Goal: Entertainment & Leisure: Browse casually

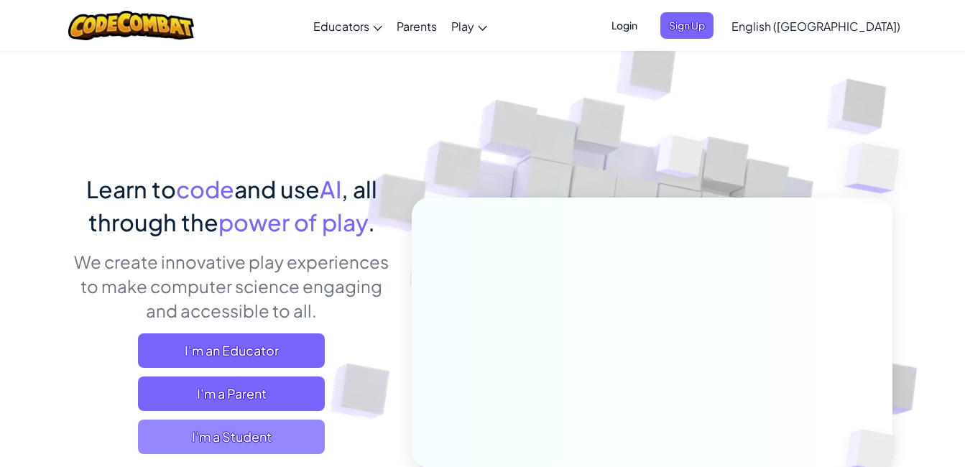
click at [180, 446] on span "I'm a Student" at bounding box center [231, 437] width 187 height 34
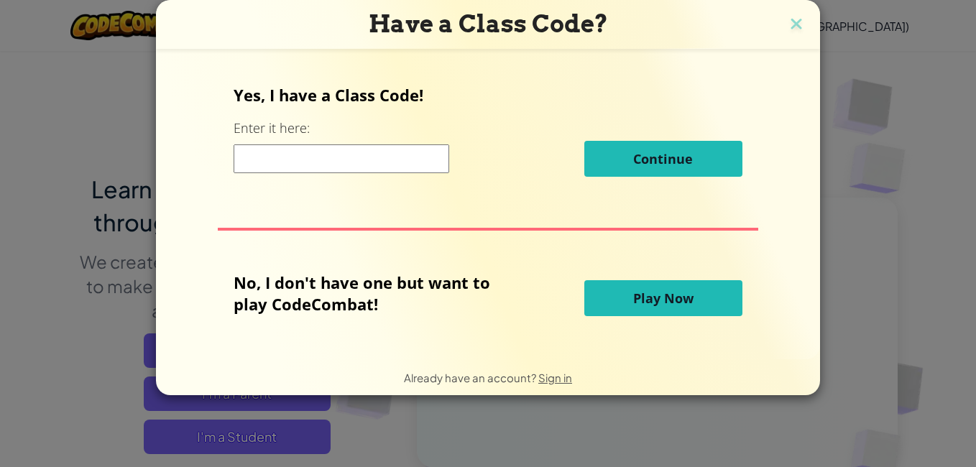
click at [624, 305] on button "Play Now" at bounding box center [663, 298] width 158 height 36
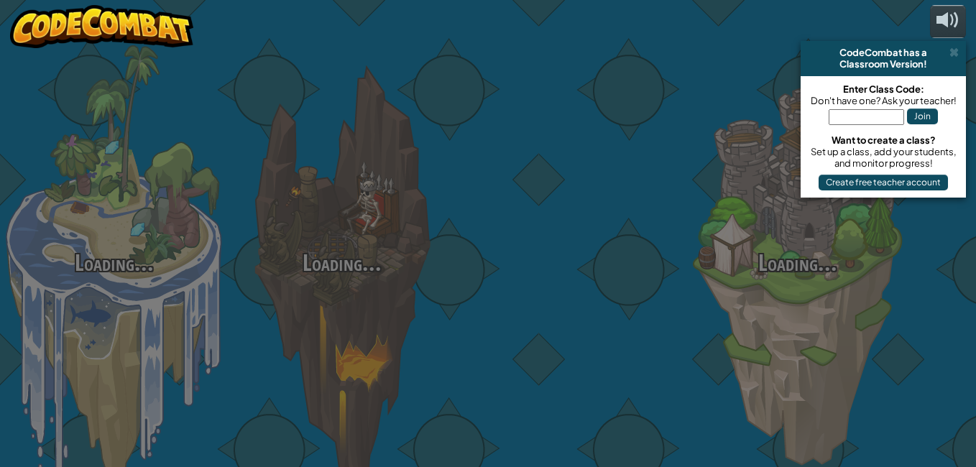
click at [624, 305] on div at bounding box center [569, 227] width 228 height 455
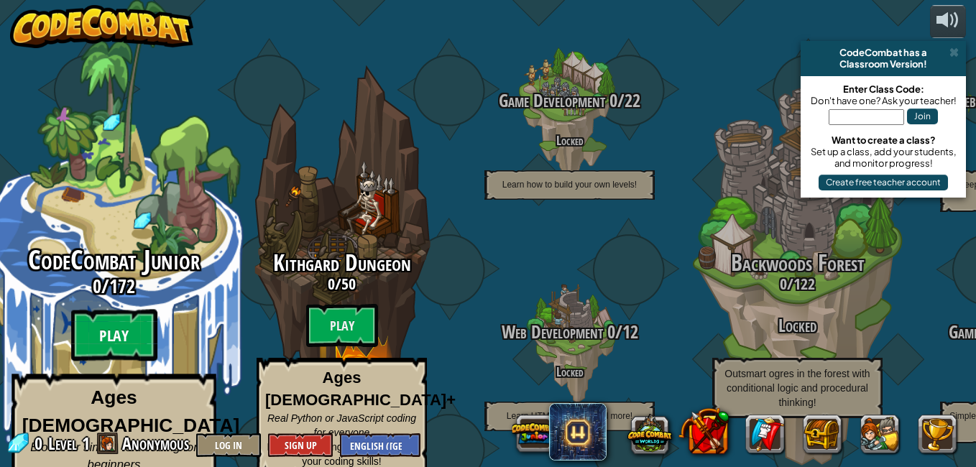
click at [129, 316] on btn "Play" at bounding box center [114, 336] width 86 height 52
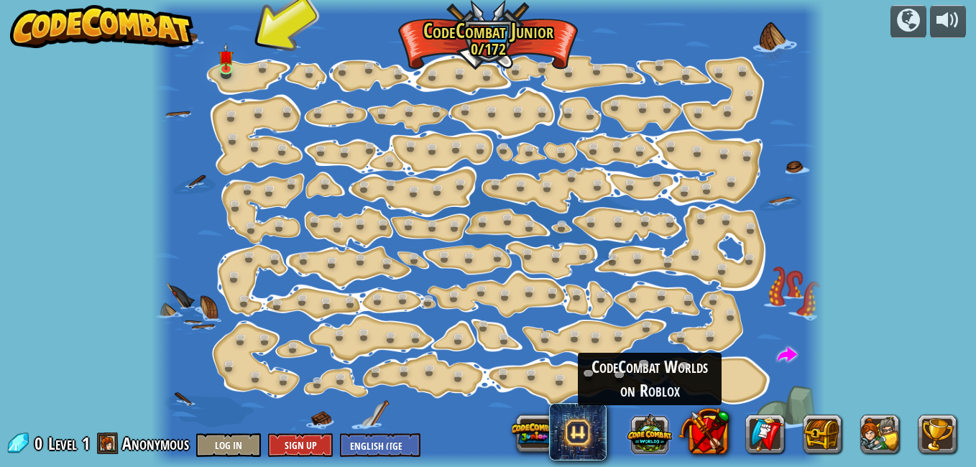
click at [644, 437] on button at bounding box center [649, 433] width 45 height 45
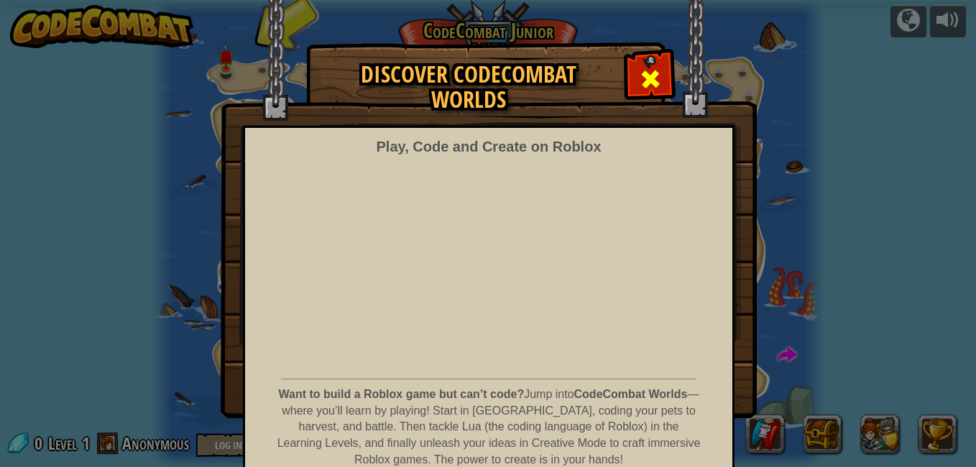
click at [649, 68] on span at bounding box center [650, 79] width 23 height 23
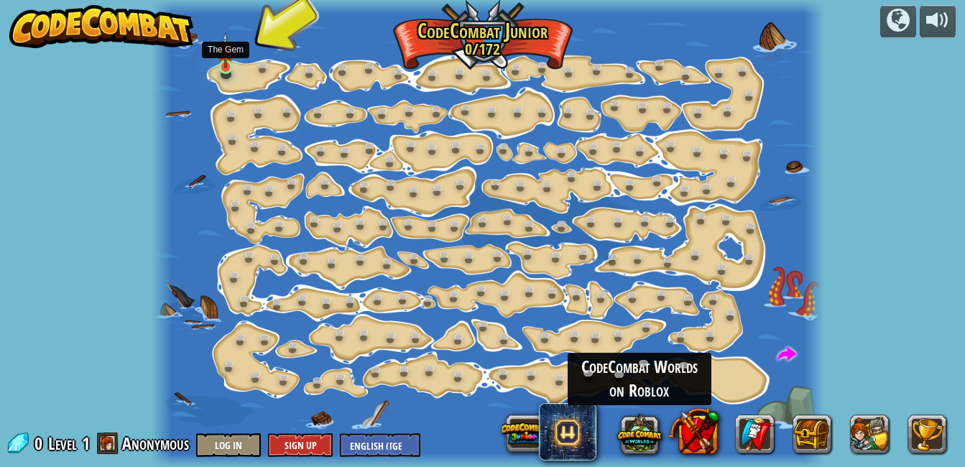
click at [221, 66] on img at bounding box center [226, 50] width 16 height 36
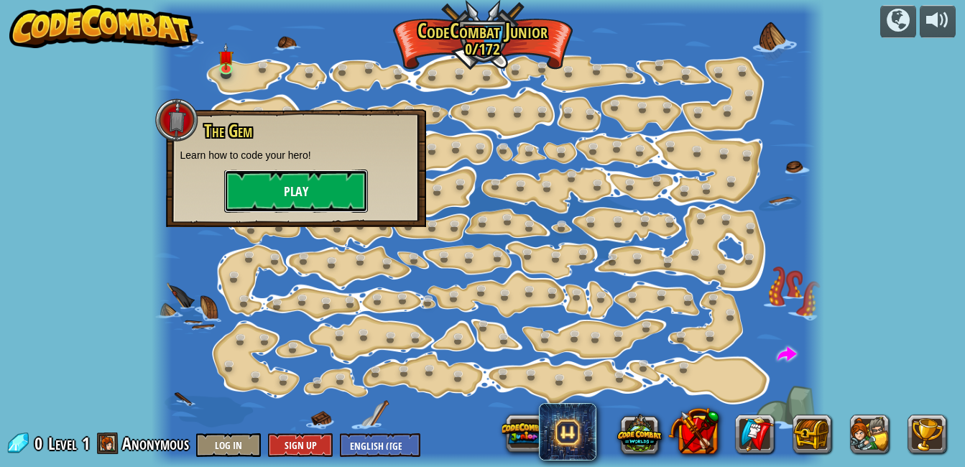
click at [316, 190] on button "Play" at bounding box center [296, 191] width 144 height 43
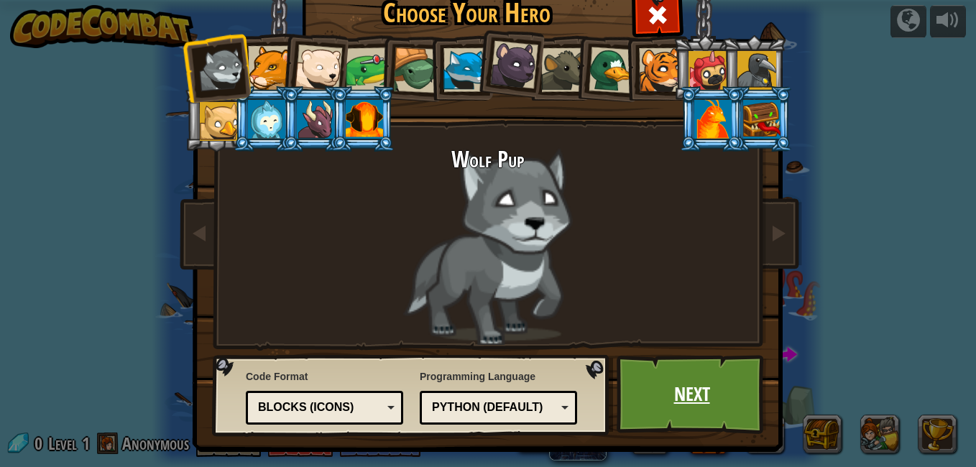
click at [720, 404] on link "Next" at bounding box center [691, 394] width 150 height 79
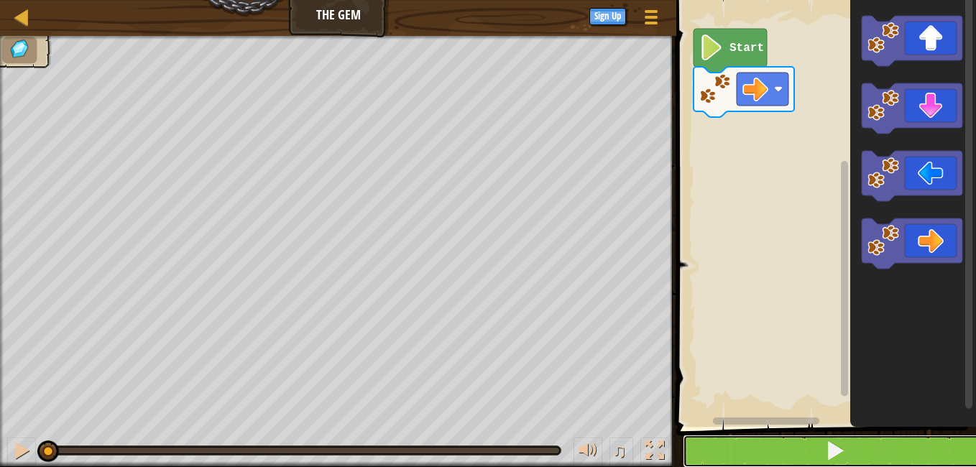
click at [836, 453] on button at bounding box center [835, 451] width 304 height 33
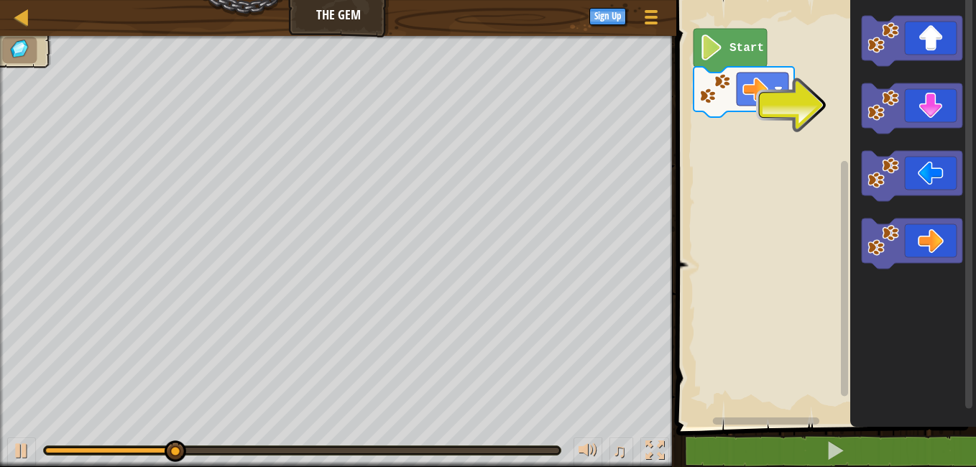
click at [940, 97] on icon "Blockly Workspace" at bounding box center [911, 108] width 101 height 50
click at [940, 108] on icon "Blockly Workspace" at bounding box center [911, 108] width 101 height 50
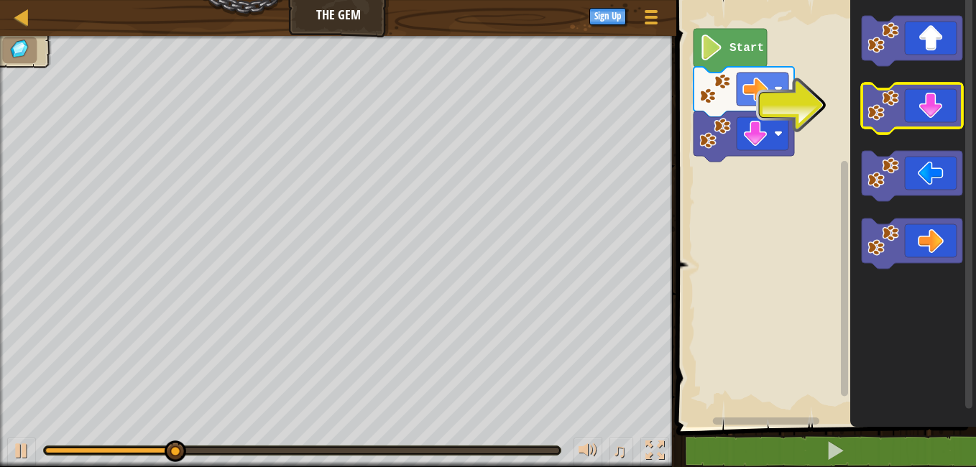
click at [940, 108] on icon "Blockly Workspace" at bounding box center [911, 108] width 101 height 50
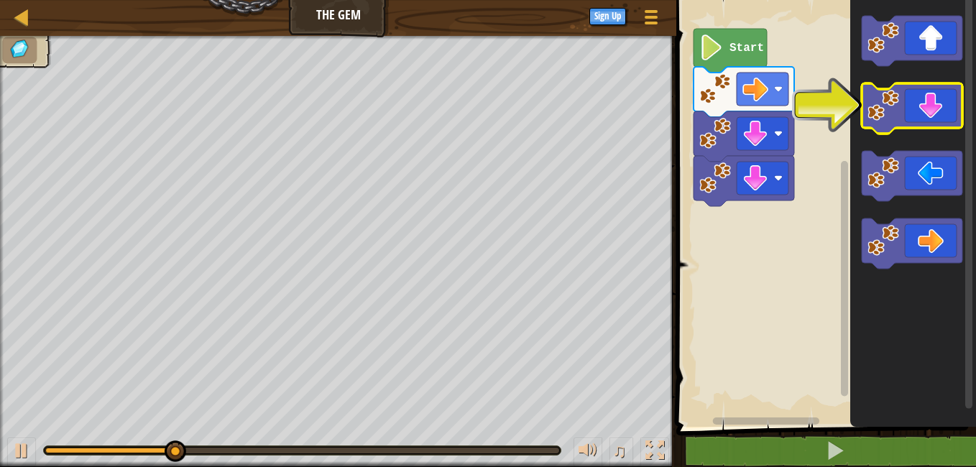
click at [940, 108] on icon "Blockly Workspace" at bounding box center [911, 108] width 101 height 50
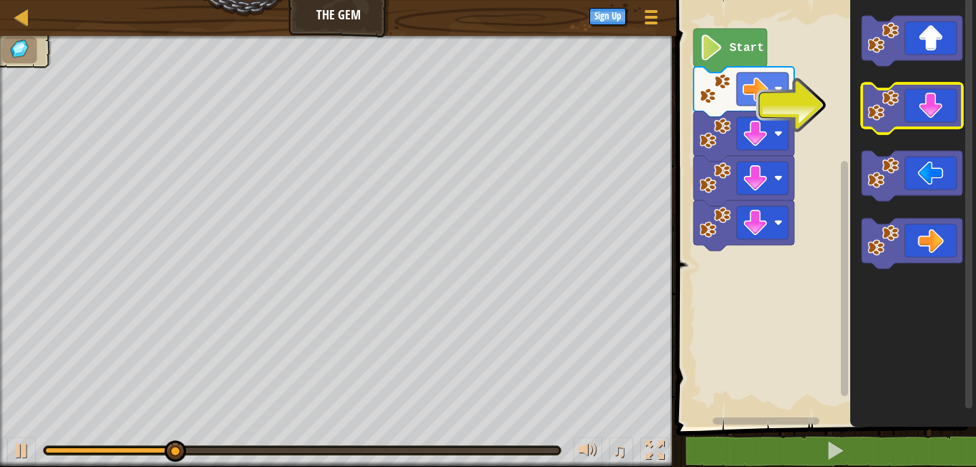
click at [940, 108] on icon "Blockly Workspace" at bounding box center [911, 108] width 101 height 50
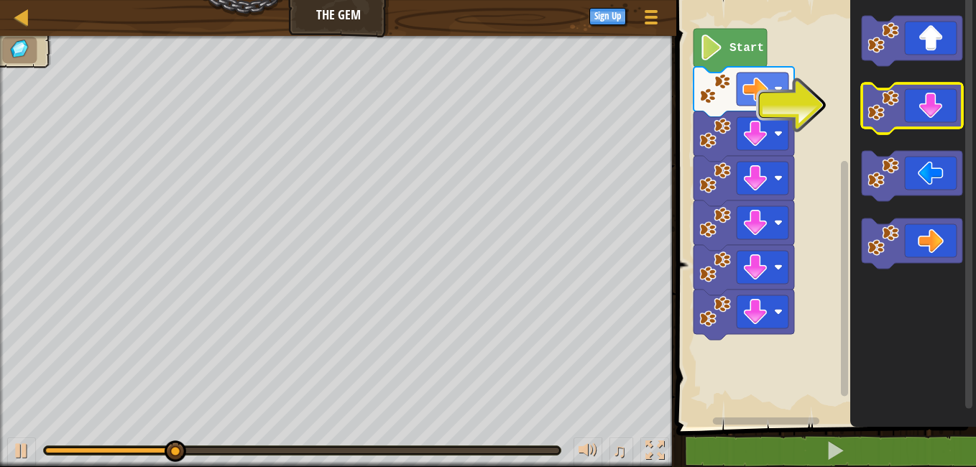
click at [716, 144] on div "Start" at bounding box center [824, 210] width 304 height 434
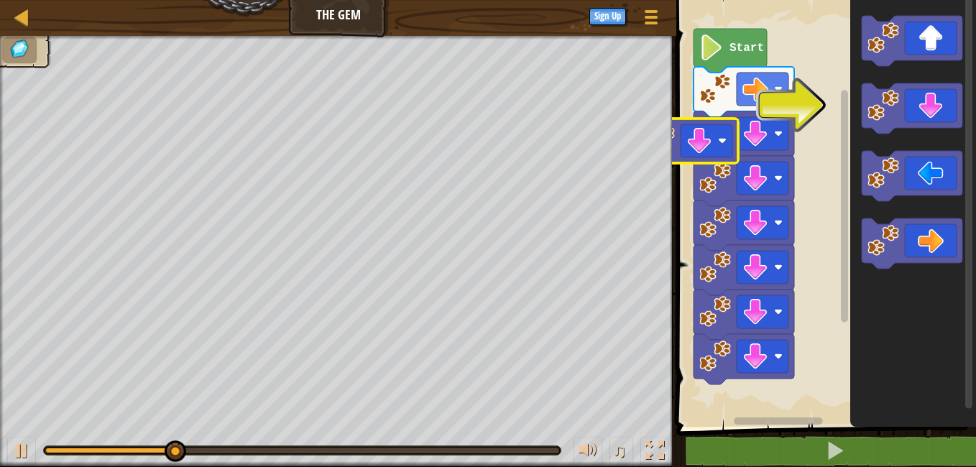
click at [716, 143] on rect "Blockly Workspace" at bounding box center [706, 140] width 52 height 33
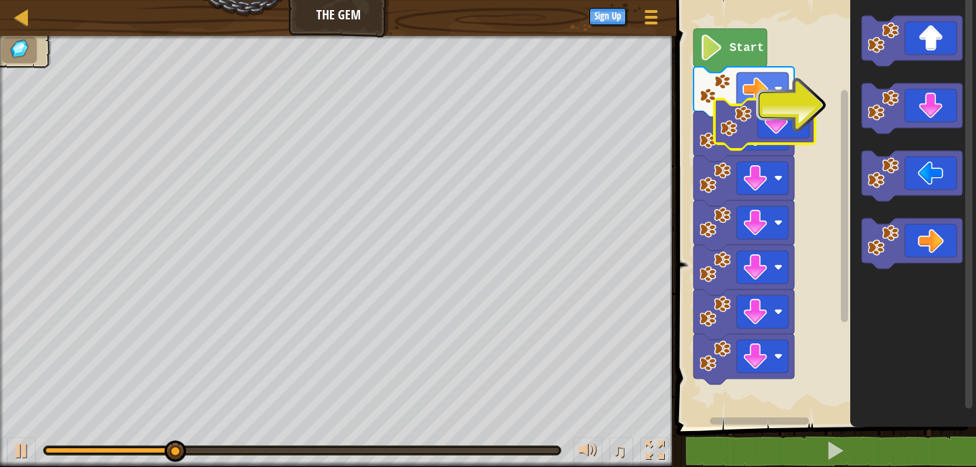
click at [815, 114] on icon "Blockly Workspace" at bounding box center [764, 124] width 101 height 50
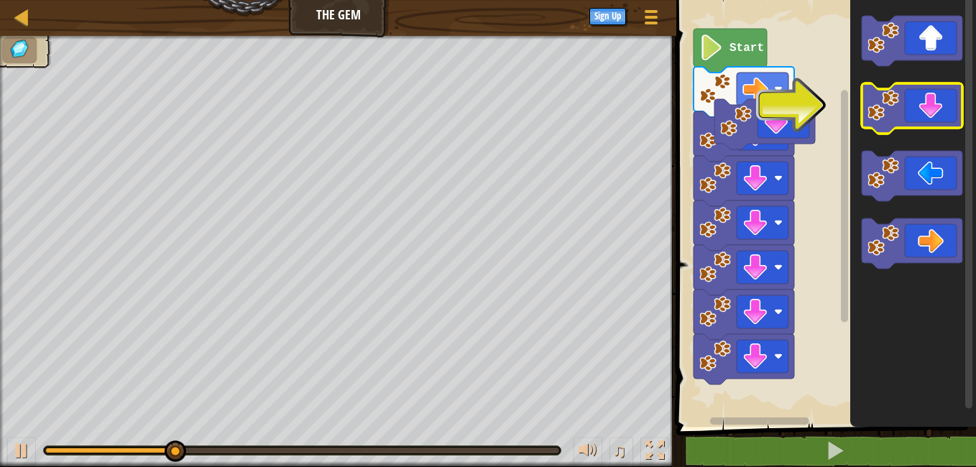
click at [955, 115] on icon "Blockly Workspace" at bounding box center [911, 108] width 101 height 50
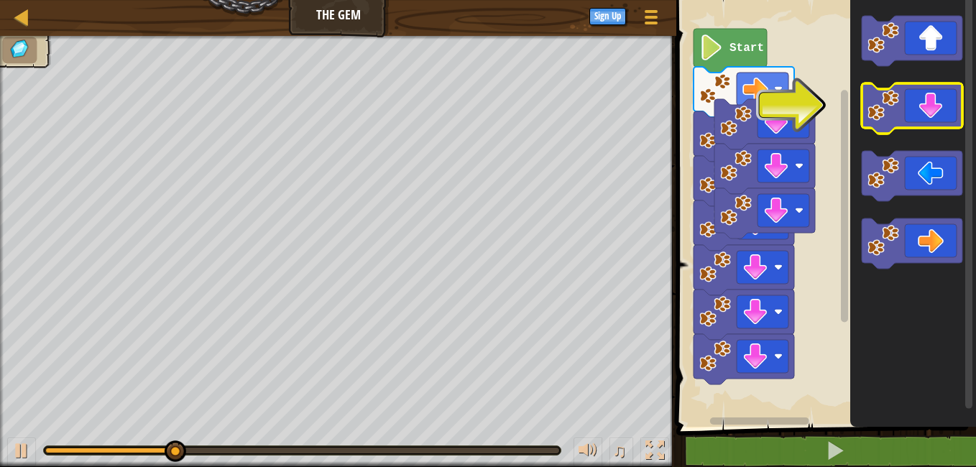
click at [955, 115] on icon "Blockly Workspace" at bounding box center [911, 108] width 101 height 50
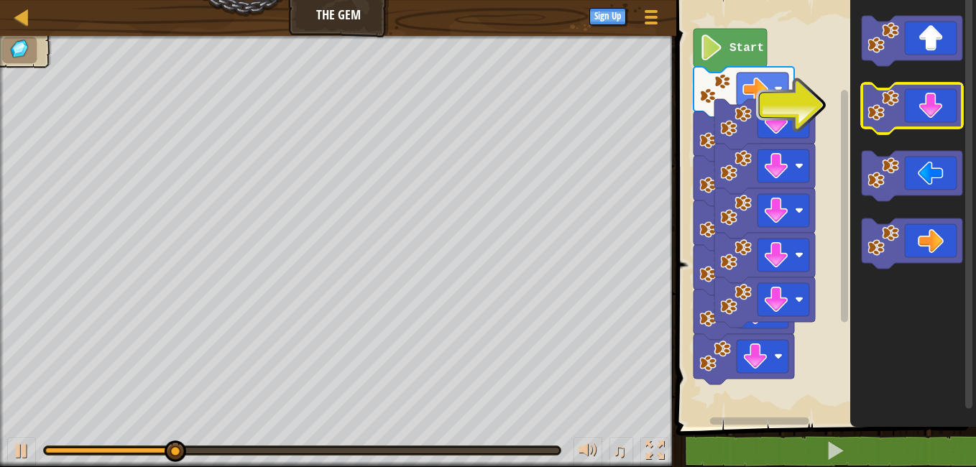
click at [955, 115] on icon "Blockly Workspace" at bounding box center [911, 108] width 101 height 50
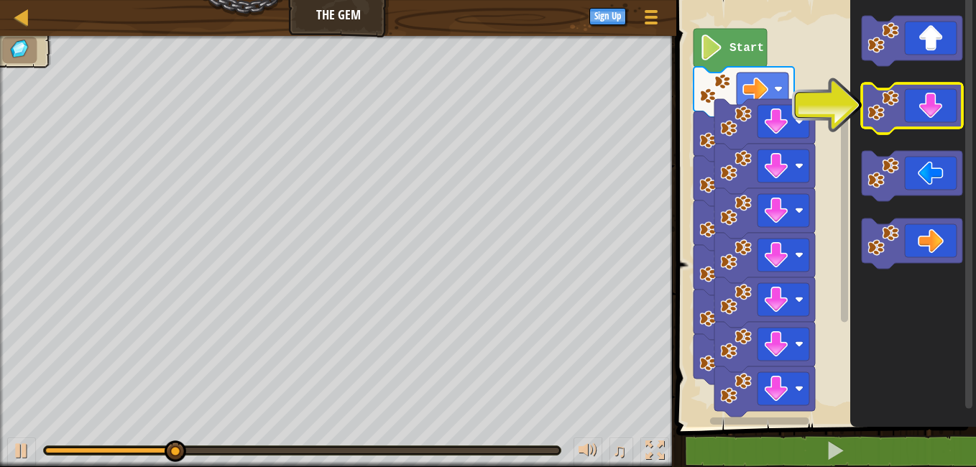
click at [955, 115] on icon "Blockly Workspace" at bounding box center [911, 108] width 101 height 50
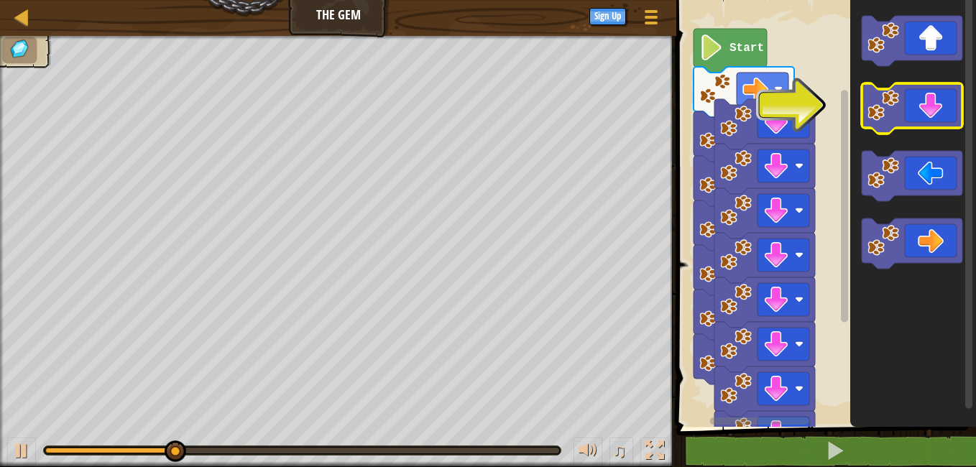
click at [955, 115] on icon "Blockly Workspace" at bounding box center [911, 108] width 101 height 50
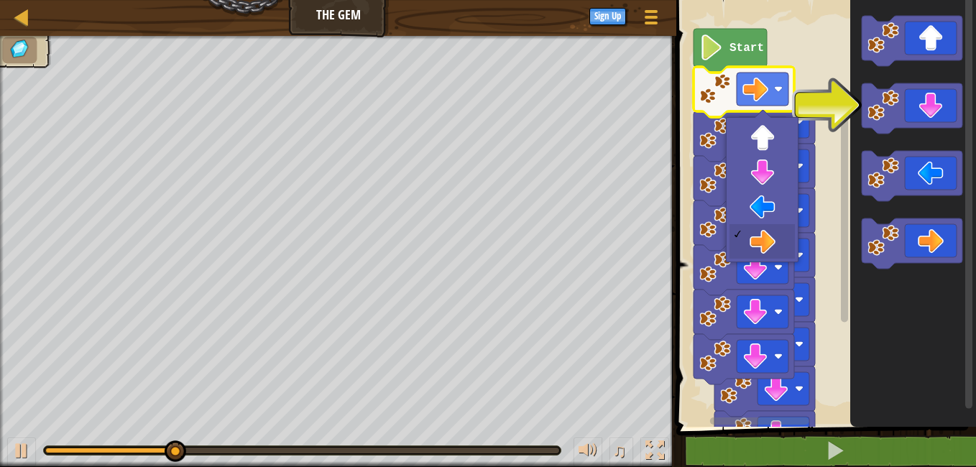
click at [932, 103] on icon "Blockly Workspace" at bounding box center [911, 108] width 101 height 50
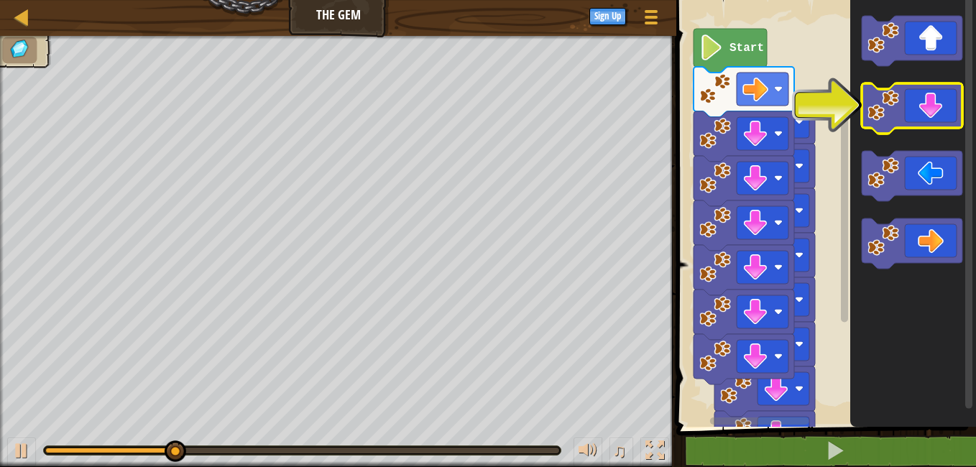
click at [932, 103] on icon "Blockly Workspace" at bounding box center [911, 108] width 101 height 50
click at [723, 37] on div "Start" at bounding box center [824, 210] width 304 height 434
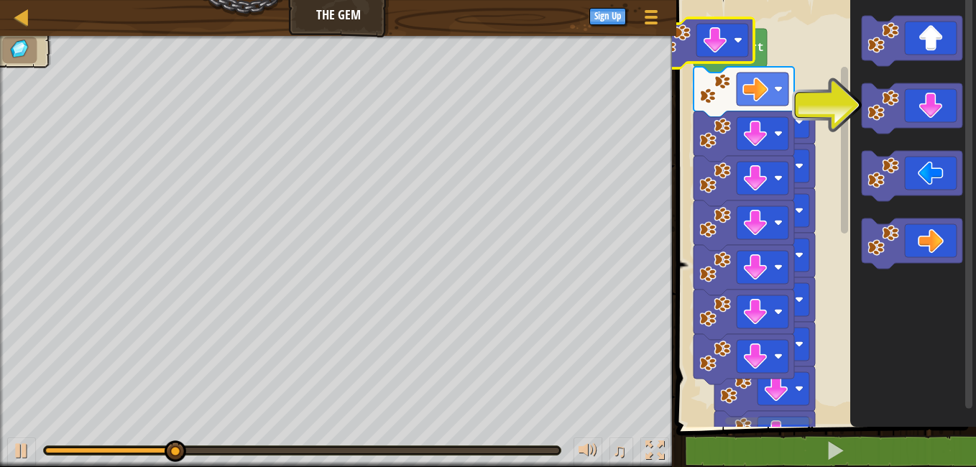
click at [723, 37] on image "Blockly Workspace" at bounding box center [715, 40] width 26 height 26
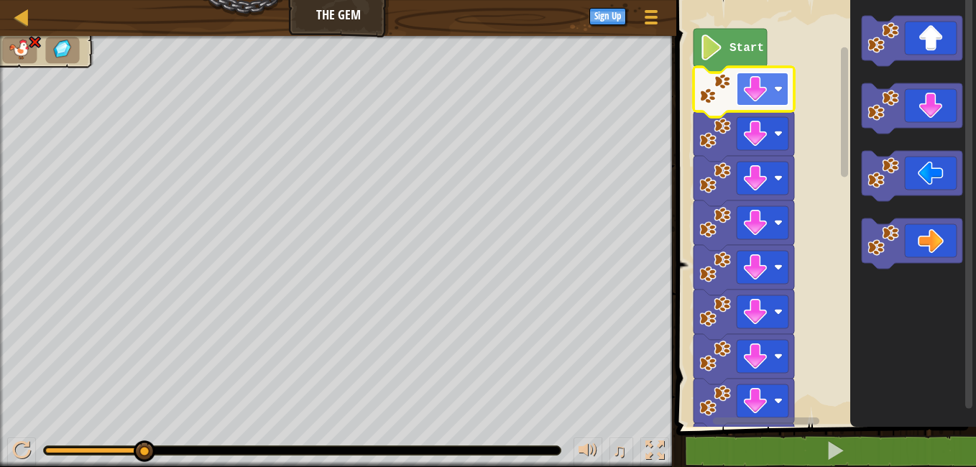
click at [787, 82] on rect "Blockly Workspace" at bounding box center [762, 89] width 52 height 33
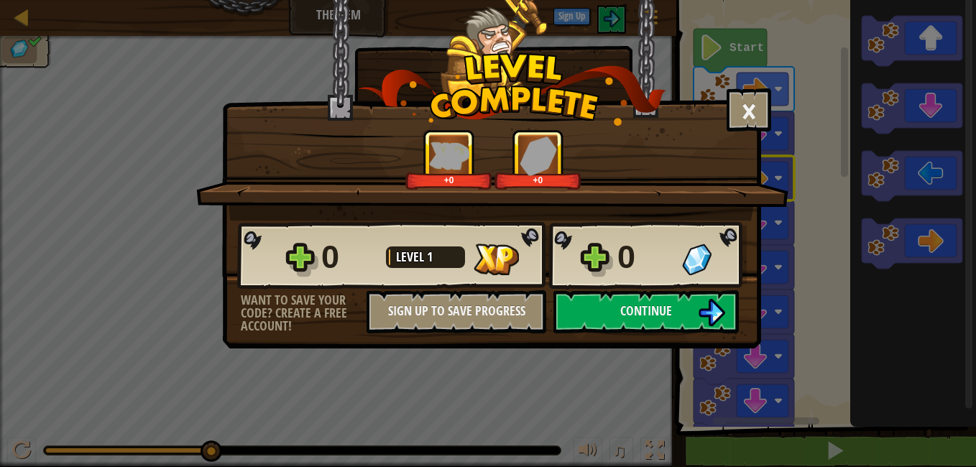
click at [747, 323] on div "0 Level 1 0 Want to save your code? Create a free account! Sign Up to Save Prog…" at bounding box center [491, 277] width 537 height 113
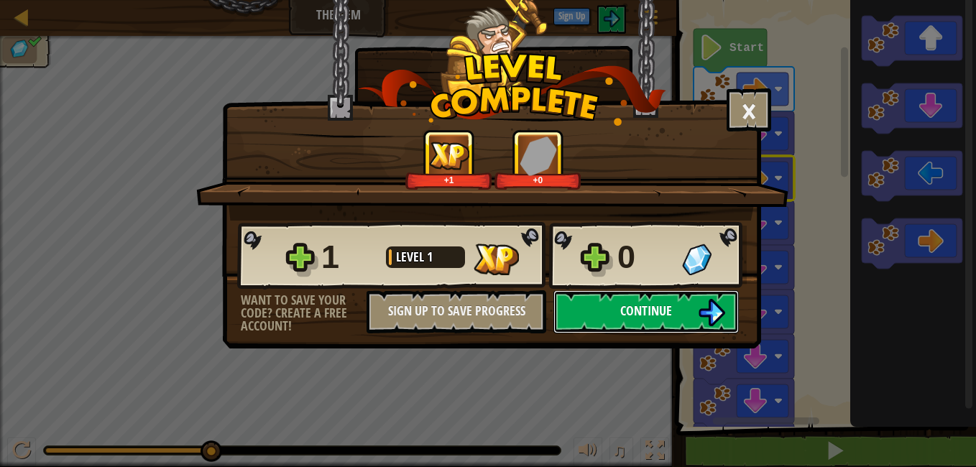
click at [702, 317] on img at bounding box center [711, 312] width 27 height 27
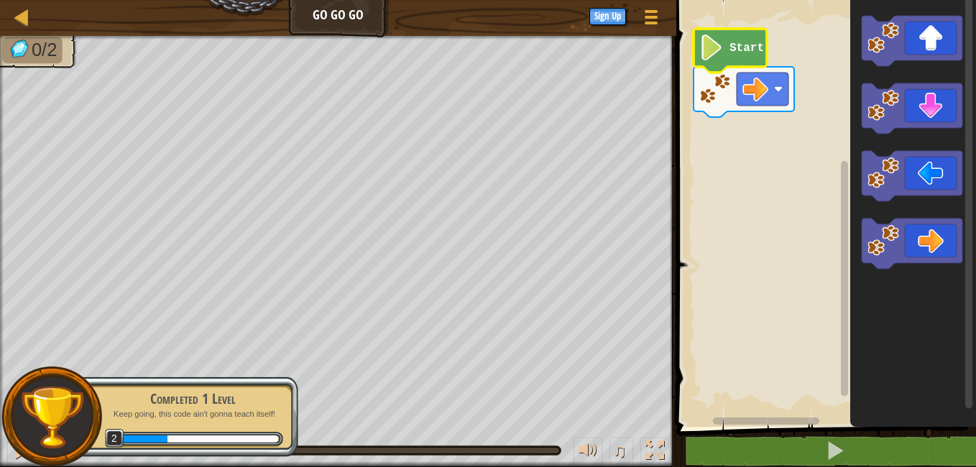
click at [718, 49] on image "Blockly Workspace" at bounding box center [711, 47] width 24 height 26
click at [718, 52] on image "Blockly Workspace" at bounding box center [711, 47] width 24 height 26
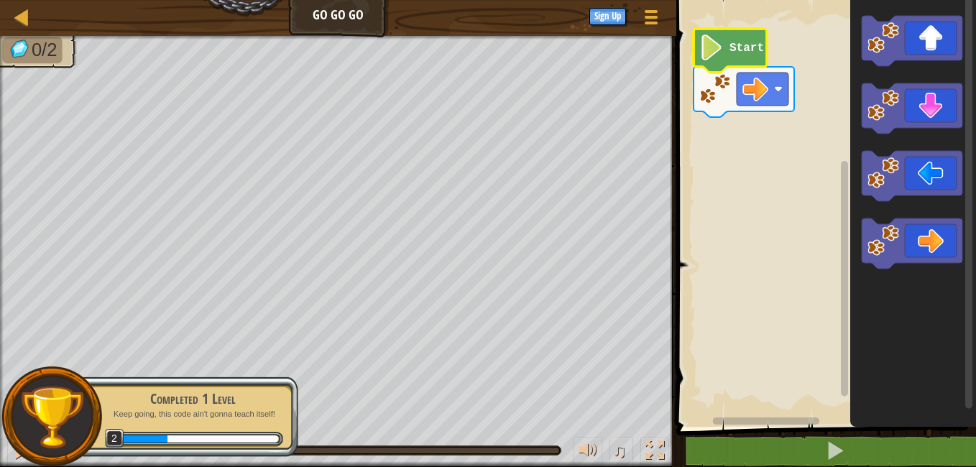
click at [718, 52] on image "Blockly Workspace" at bounding box center [711, 47] width 24 height 26
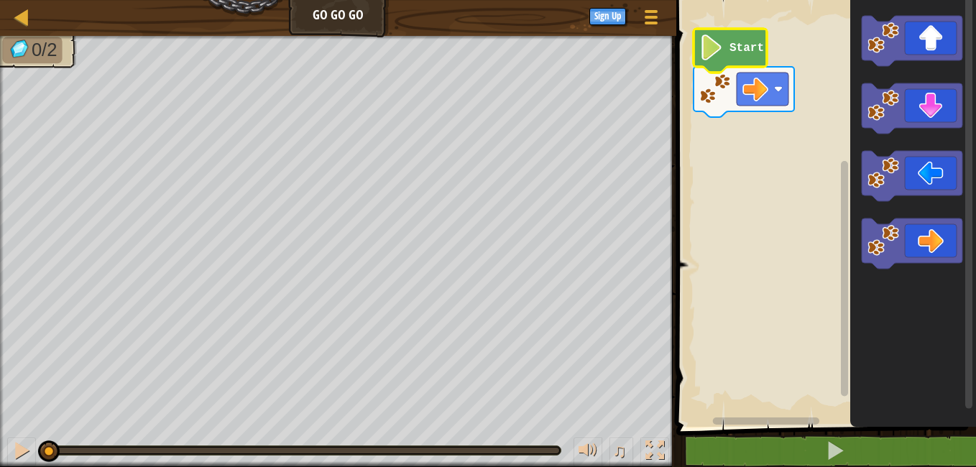
click at [754, 49] on text "Start" at bounding box center [746, 48] width 34 height 13
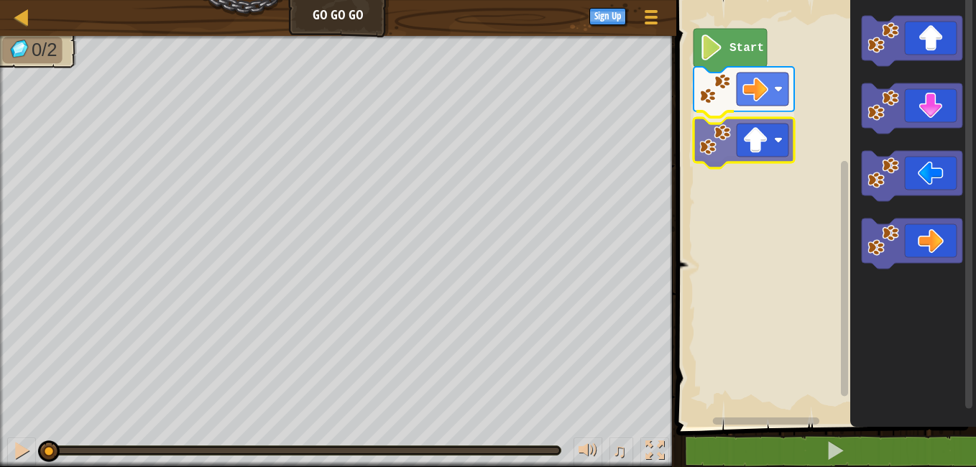
click at [718, 165] on div "Start" at bounding box center [824, 210] width 304 height 434
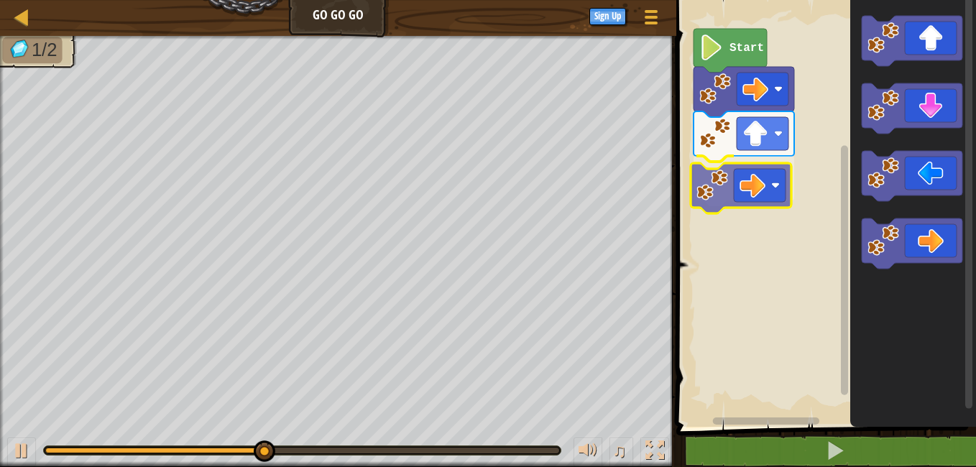
click at [764, 196] on div "Start" at bounding box center [824, 210] width 304 height 434
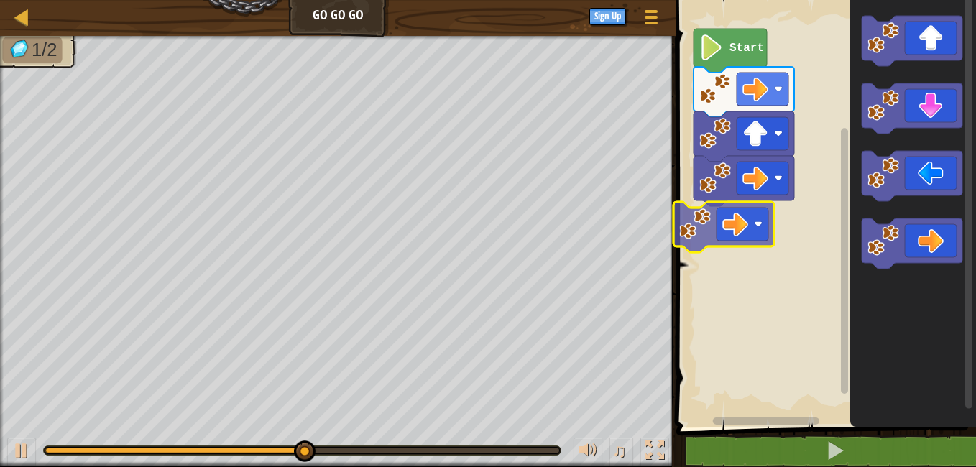
click at [761, 242] on div "Start" at bounding box center [824, 210] width 304 height 434
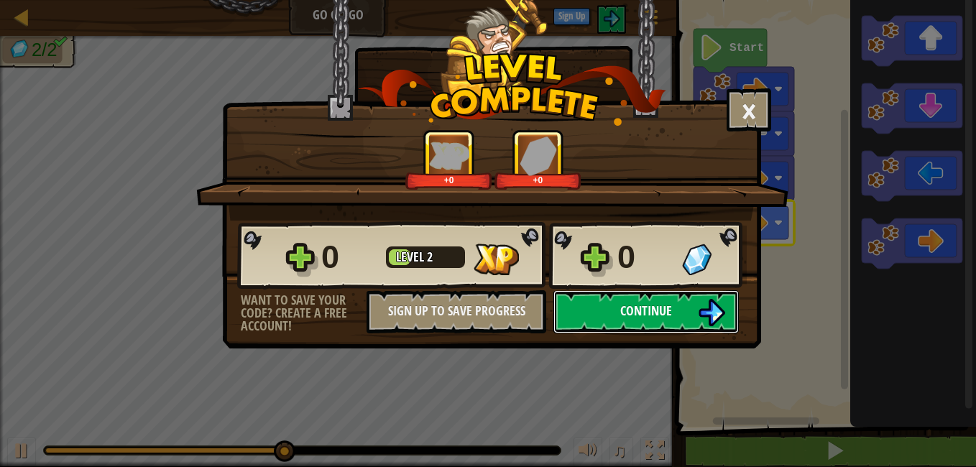
click at [676, 326] on button "Continue" at bounding box center [645, 311] width 185 height 43
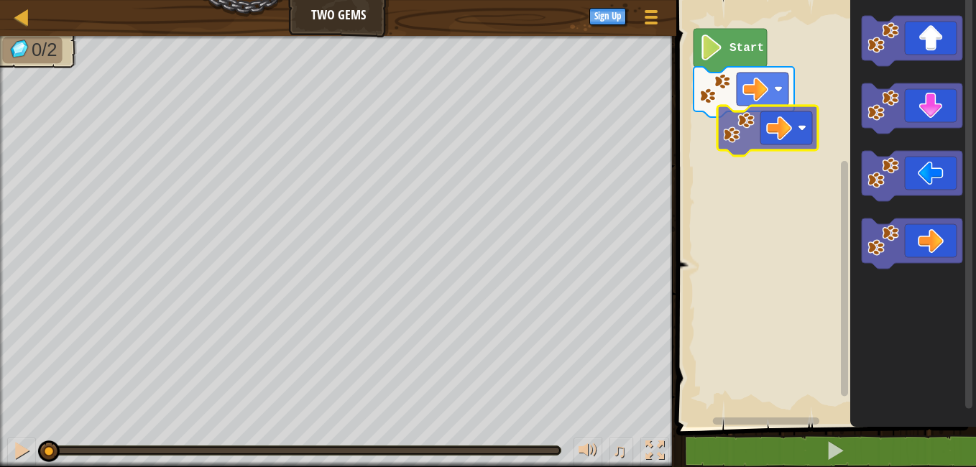
click at [777, 139] on div "Start" at bounding box center [824, 210] width 304 height 434
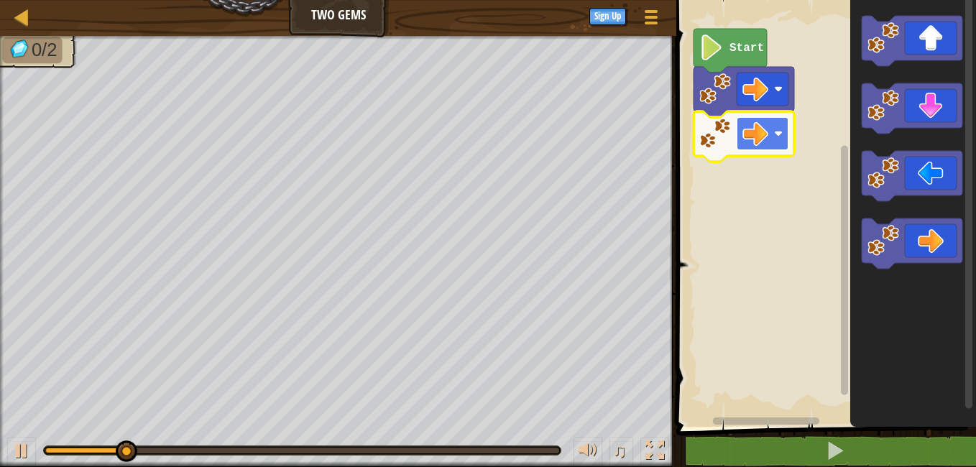
click at [759, 143] on image "Blockly Workspace" at bounding box center [755, 134] width 26 height 26
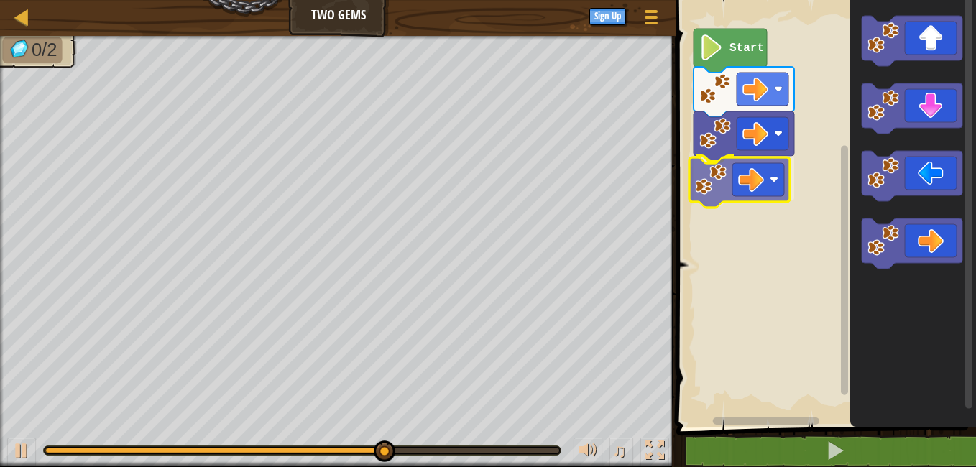
click at [758, 173] on div "Start" at bounding box center [824, 210] width 304 height 434
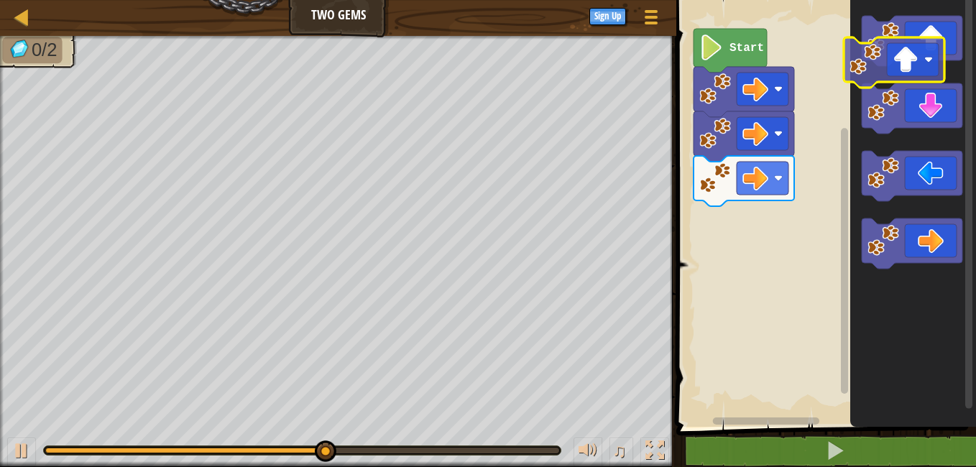
click at [783, 135] on div "Start" at bounding box center [824, 210] width 304 height 434
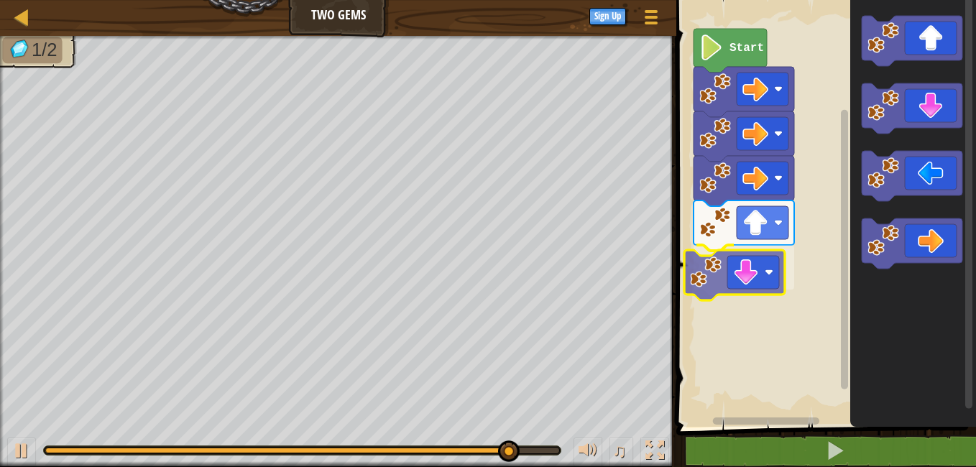
click at [765, 286] on div "Start" at bounding box center [824, 210] width 304 height 434
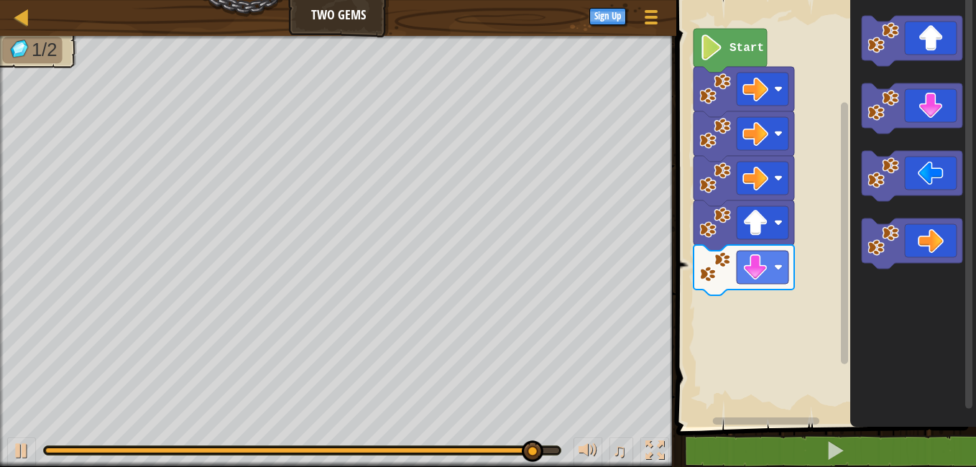
click at [838, 262] on div "Start" at bounding box center [824, 210] width 304 height 434
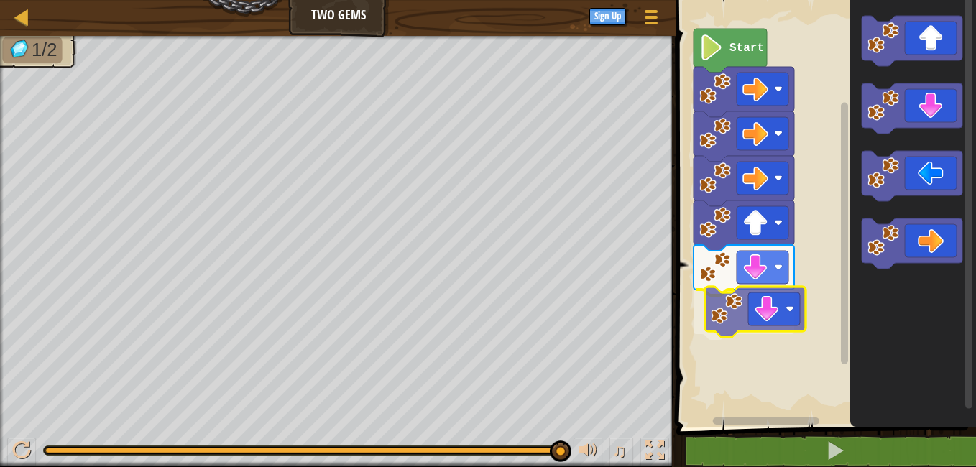
click at [773, 328] on div "Start" at bounding box center [824, 210] width 304 height 434
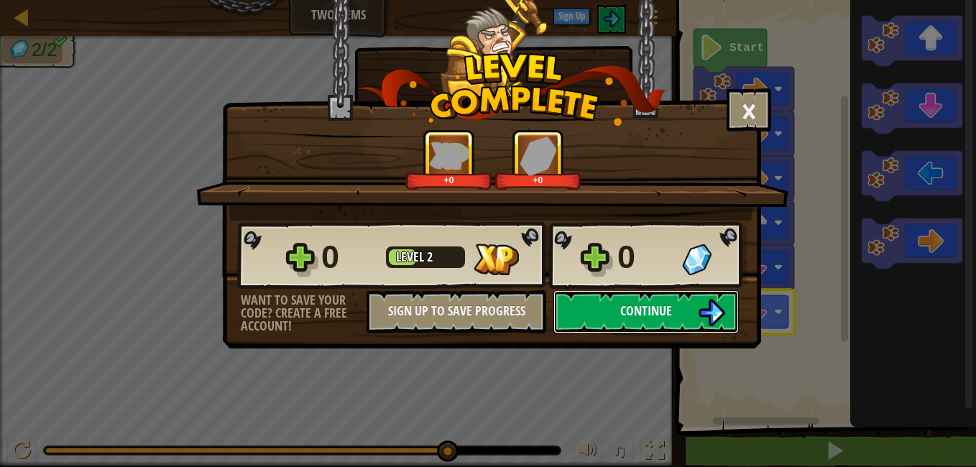
click at [646, 308] on span "Continue" at bounding box center [646, 311] width 52 height 18
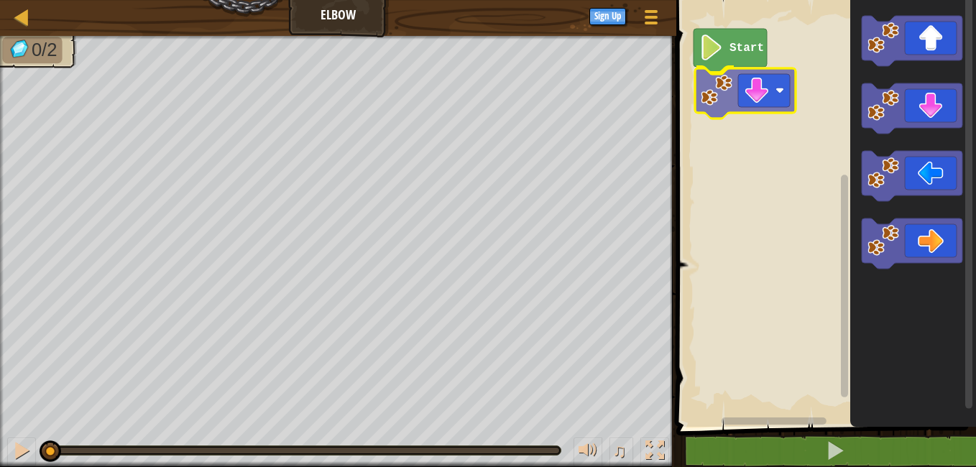
click at [760, 105] on div "Start" at bounding box center [824, 210] width 304 height 434
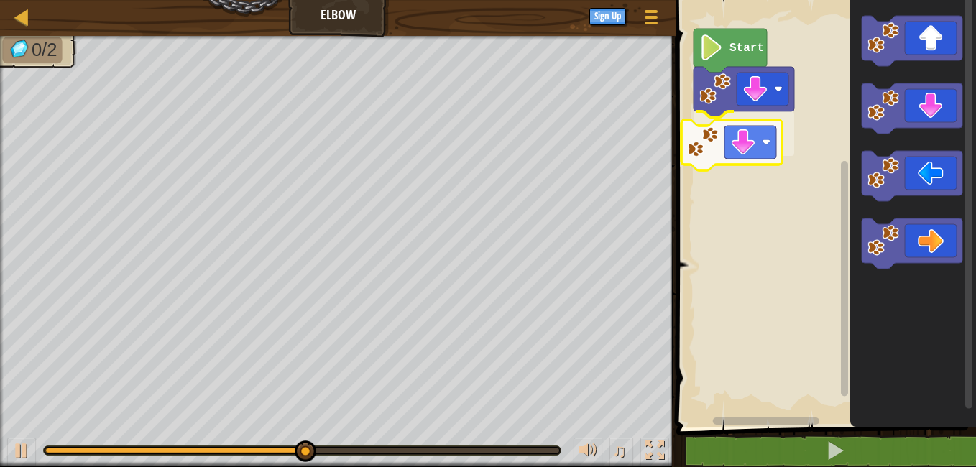
click at [765, 153] on div "Start" at bounding box center [824, 210] width 304 height 434
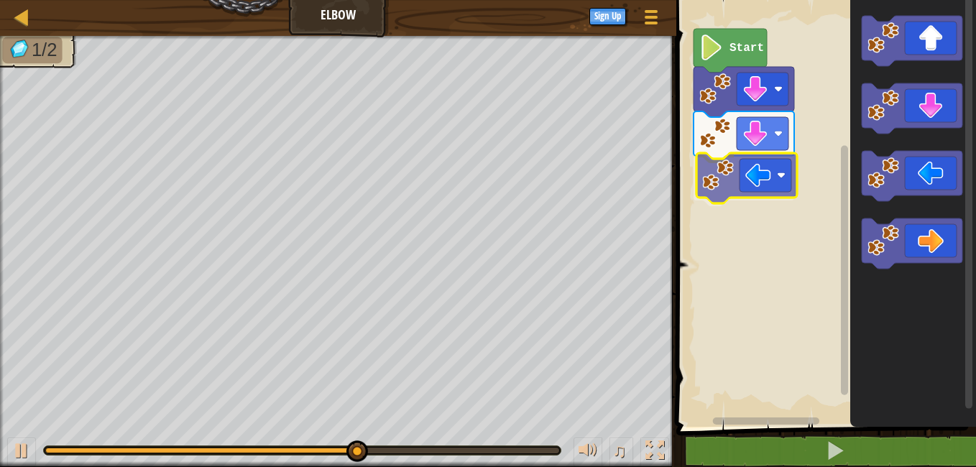
click at [761, 181] on div "Start" at bounding box center [824, 210] width 304 height 434
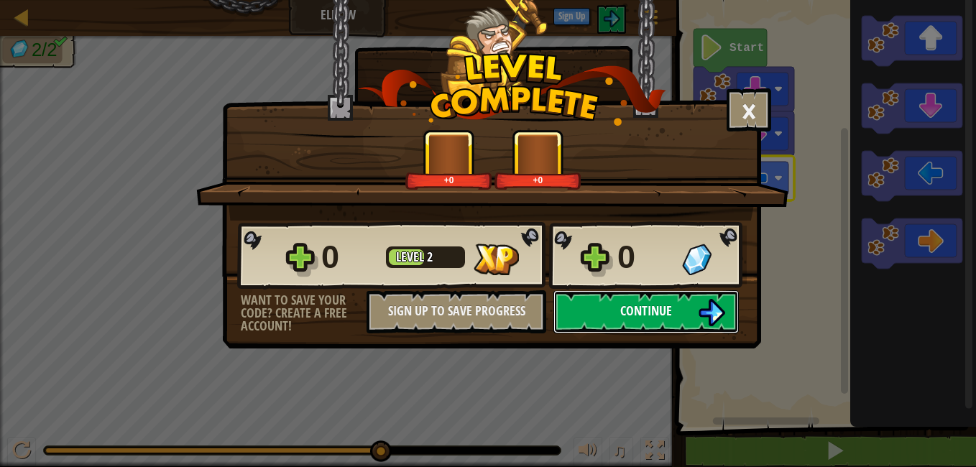
click at [600, 304] on button "Continue" at bounding box center [645, 311] width 185 height 43
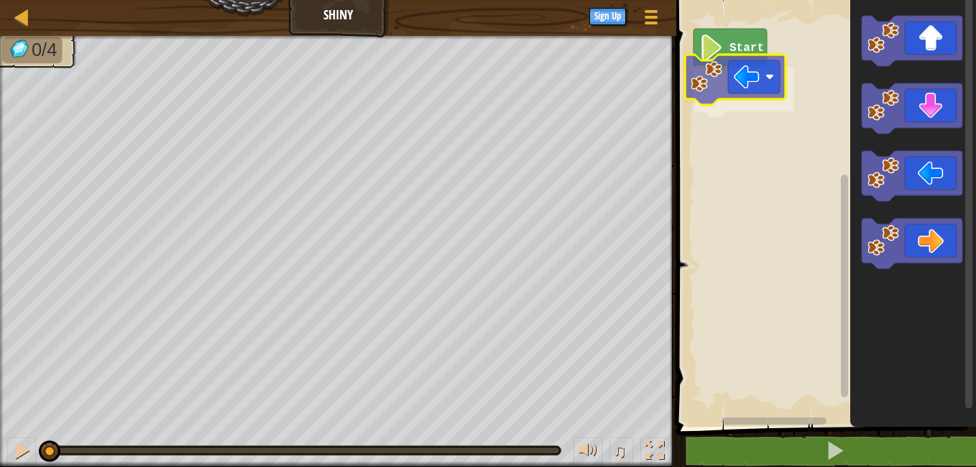
click at [760, 71] on div "Start" at bounding box center [824, 210] width 304 height 434
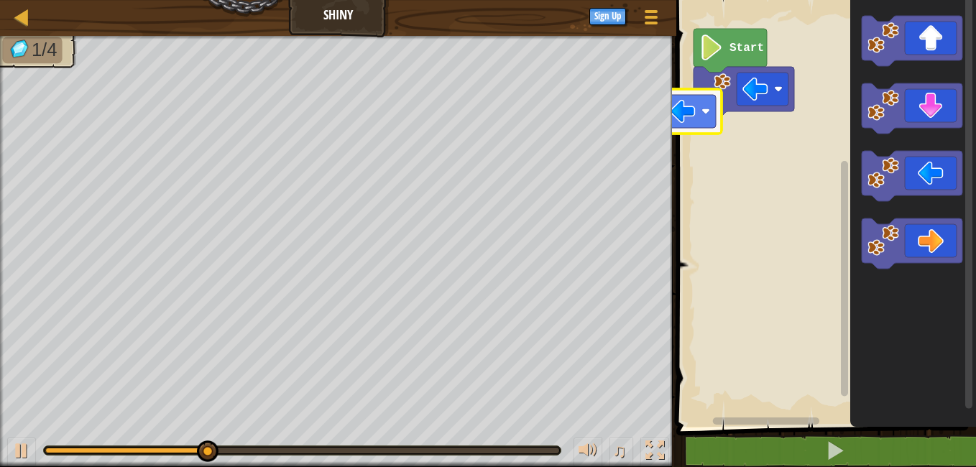
click at [731, 138] on div "Start" at bounding box center [824, 210] width 304 height 434
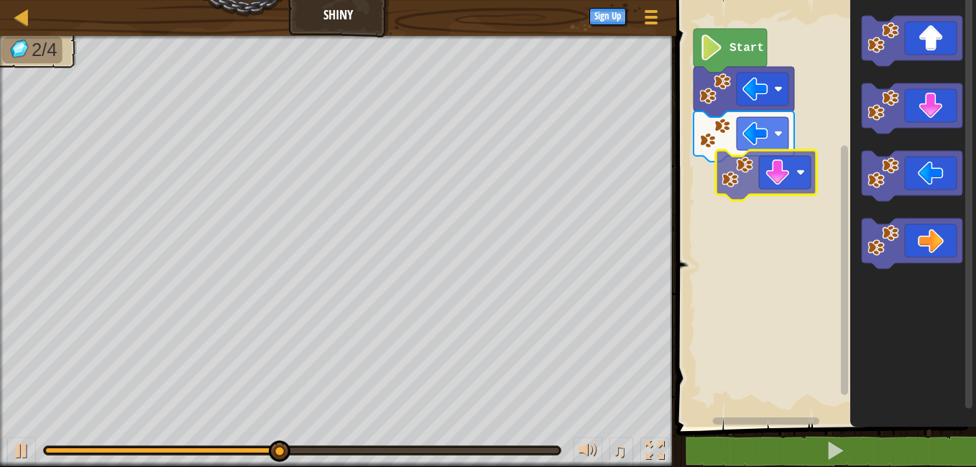
click at [772, 191] on div "Start" at bounding box center [824, 210] width 304 height 434
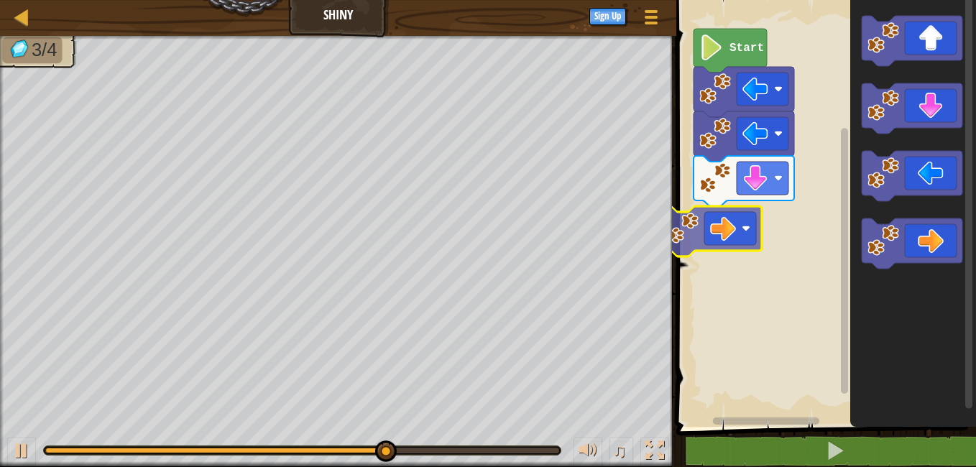
click at [708, 238] on div "Start" at bounding box center [824, 210] width 304 height 434
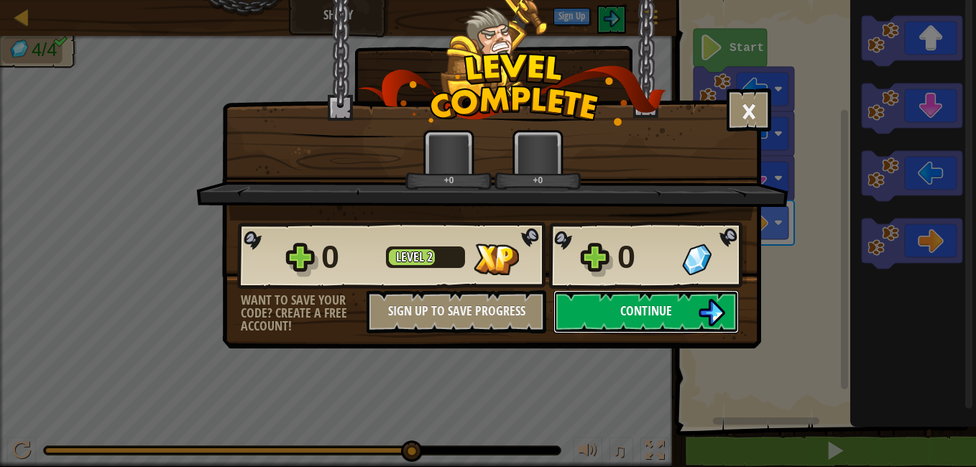
click at [617, 320] on button "Continue" at bounding box center [645, 311] width 185 height 43
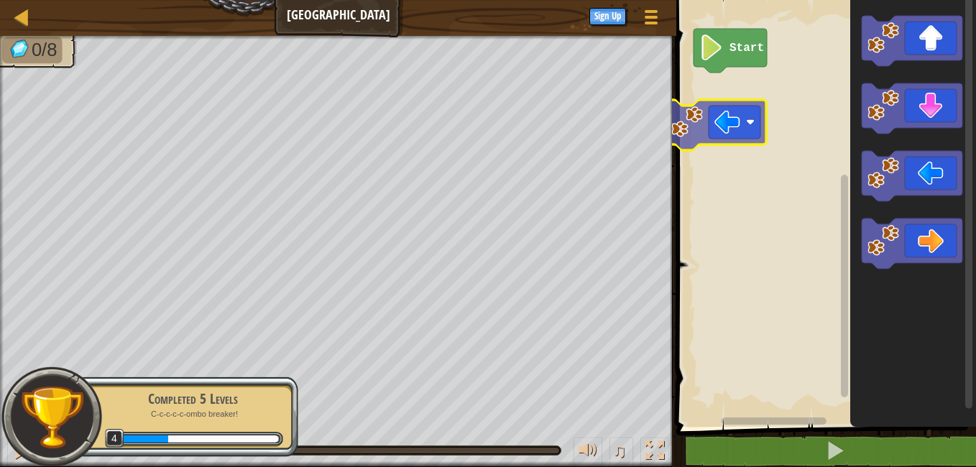
click at [743, 117] on div "Start" at bounding box center [824, 210] width 304 height 434
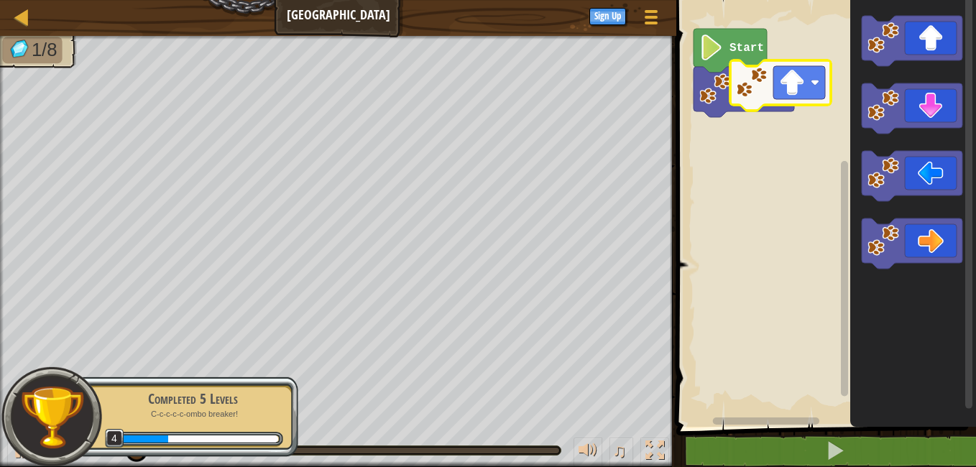
click at [805, 85] on div "Start" at bounding box center [824, 210] width 304 height 434
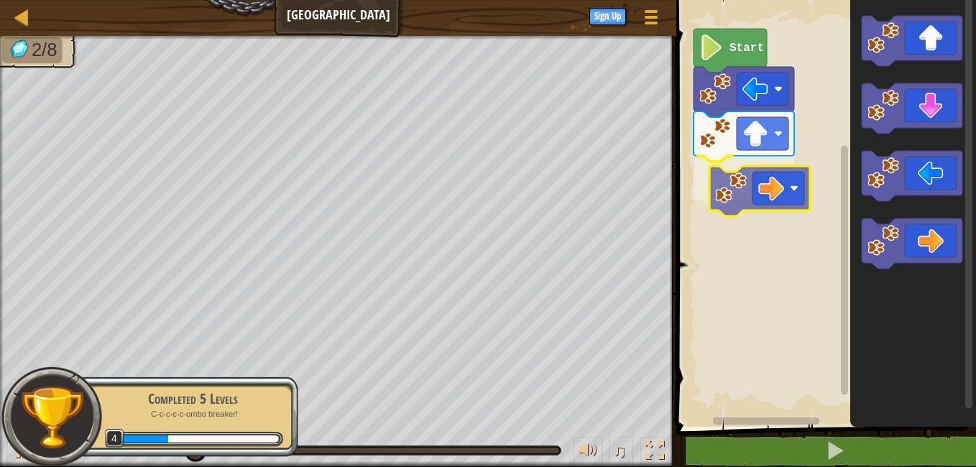
click at [757, 176] on div "Start" at bounding box center [824, 210] width 304 height 434
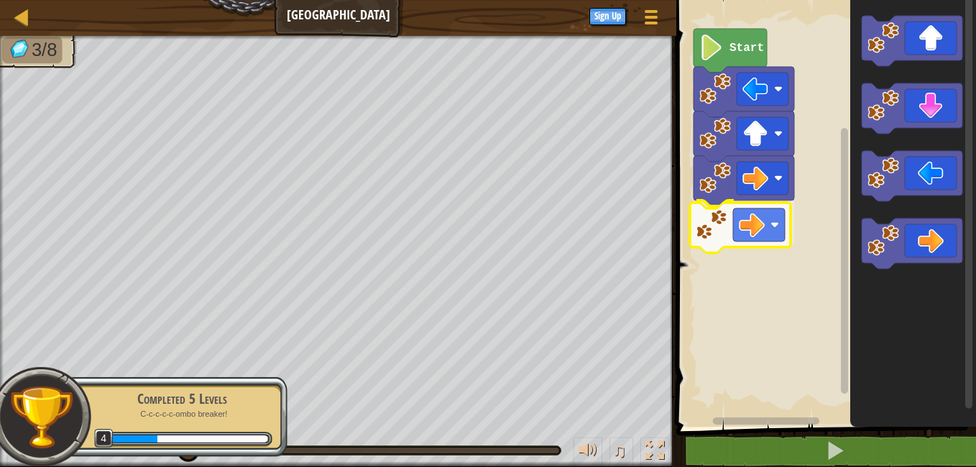
click at [785, 223] on div "Start" at bounding box center [824, 210] width 304 height 434
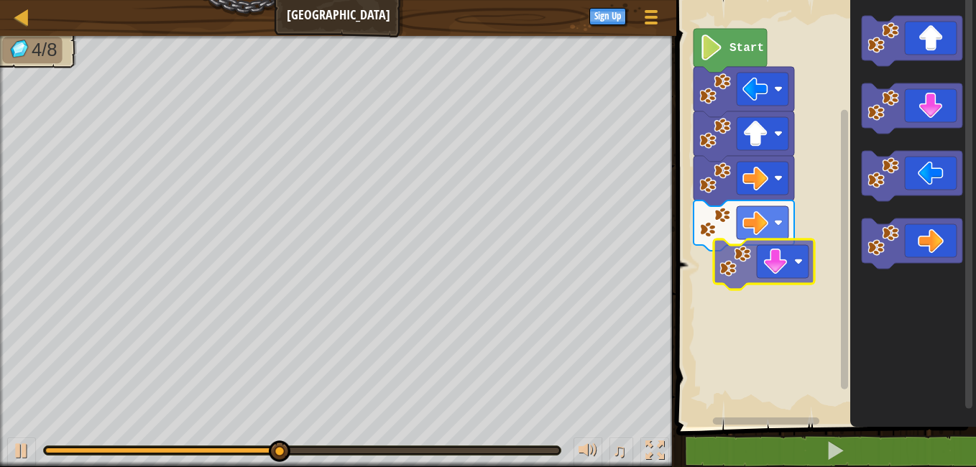
click at [755, 269] on div "Start" at bounding box center [824, 210] width 304 height 434
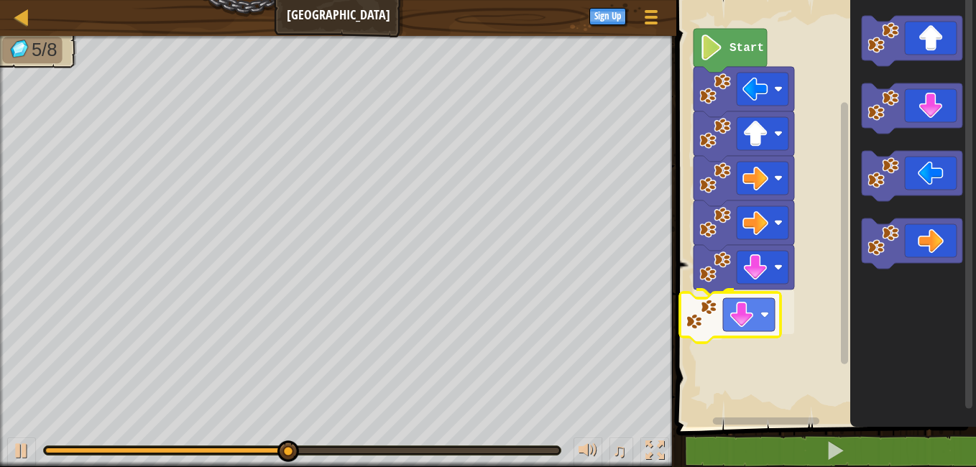
click at [734, 317] on div "Start" at bounding box center [824, 210] width 304 height 434
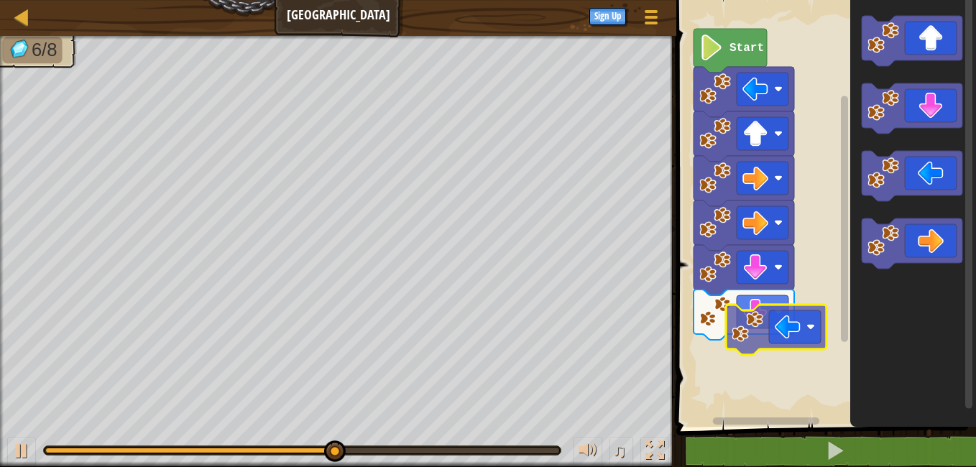
click at [759, 366] on div "Start" at bounding box center [824, 210] width 304 height 434
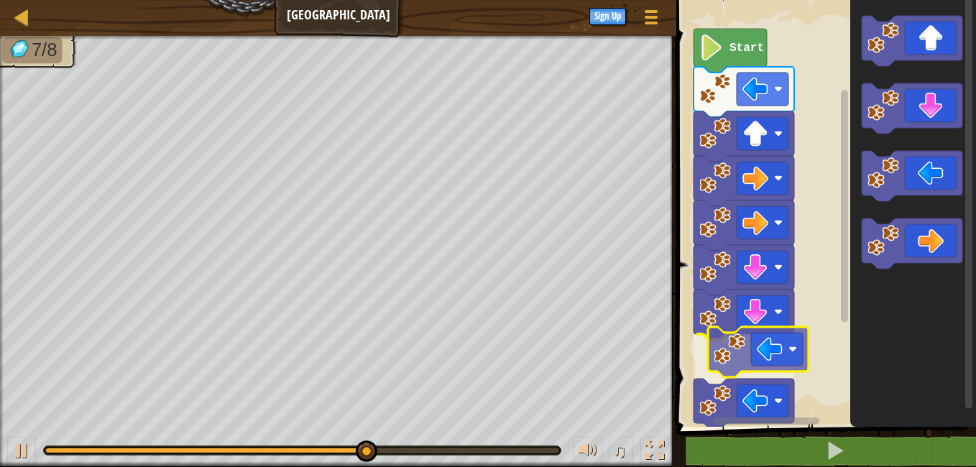
click at [785, 354] on div "Start" at bounding box center [824, 210] width 304 height 434
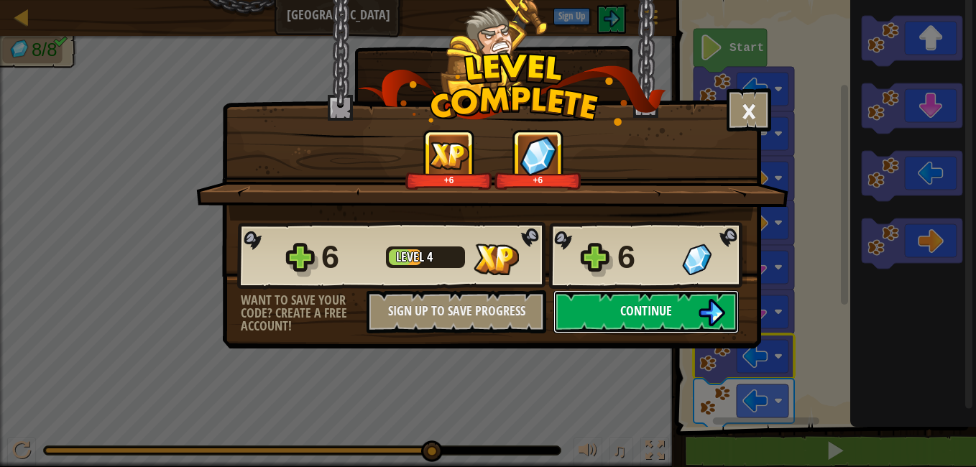
click at [648, 301] on button "Continue" at bounding box center [645, 311] width 185 height 43
